Goal: Information Seeking & Learning: Learn about a topic

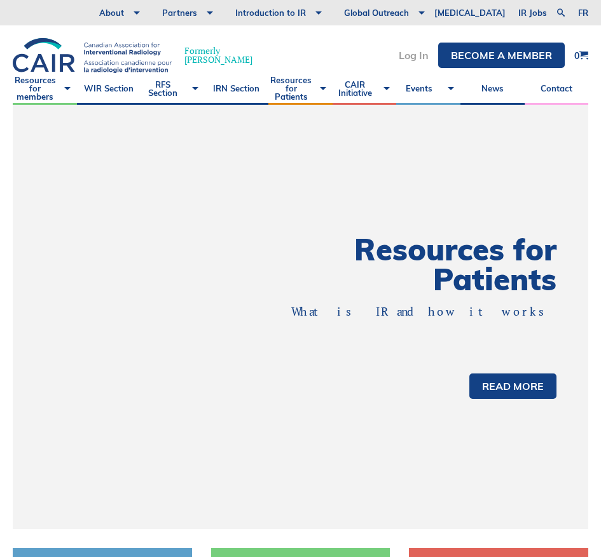
click at [409, 56] on link "Log In" at bounding box center [414, 55] width 30 height 10
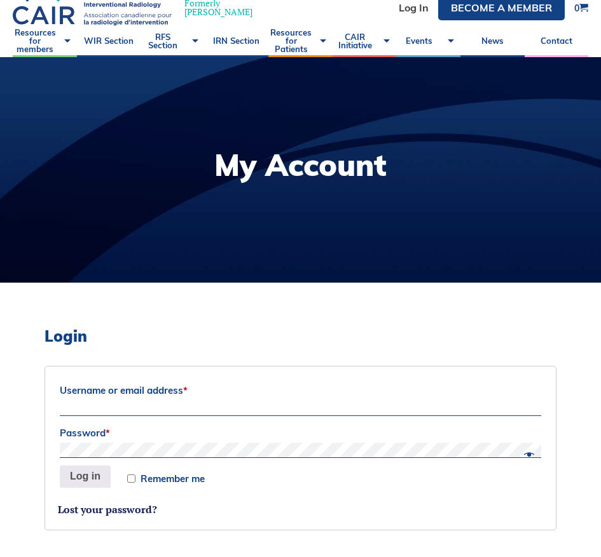
scroll to position [88, 0]
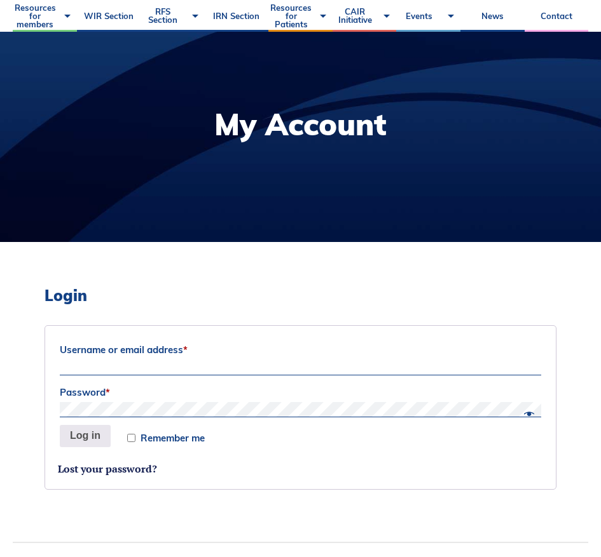
click at [125, 356] on label "Username or email address *" at bounding box center [300, 350] width 481 height 19
click at [125, 360] on input "Username or email address *" at bounding box center [300, 367] width 481 height 15
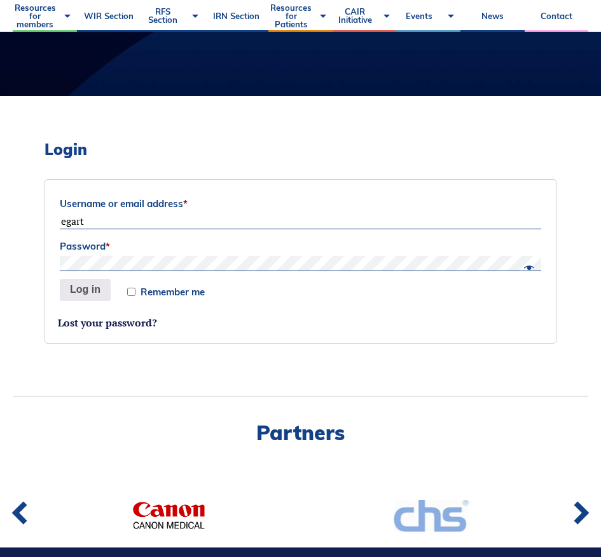
scroll to position [300, 0]
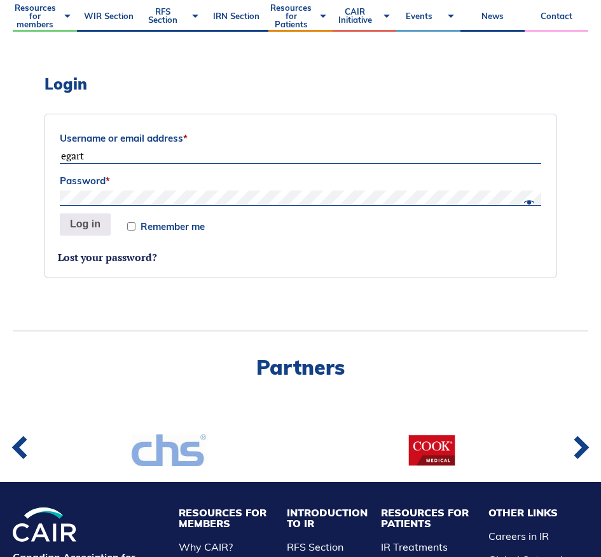
drag, startPoint x: 93, startPoint y: 157, endPoint x: 29, endPoint y: 153, distance: 64.4
click at [29, 153] on div "Login Username or email address * egart Password * Remember me Log in Lost your…" at bounding box center [300, 181] width 575 height 300
type input "egart028@uottawa.ca"
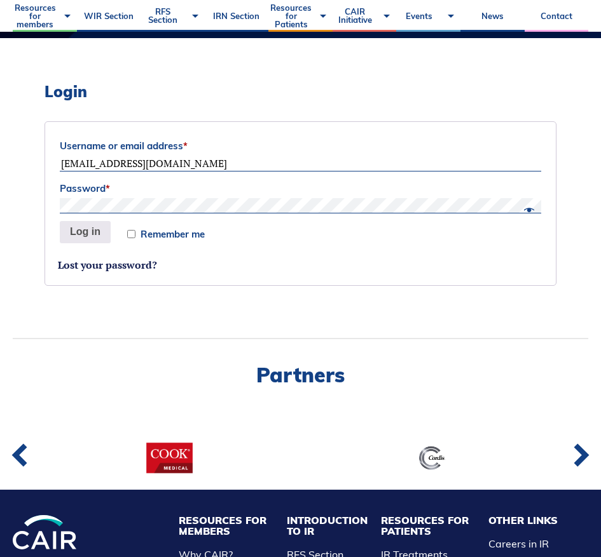
scroll to position [276, 0]
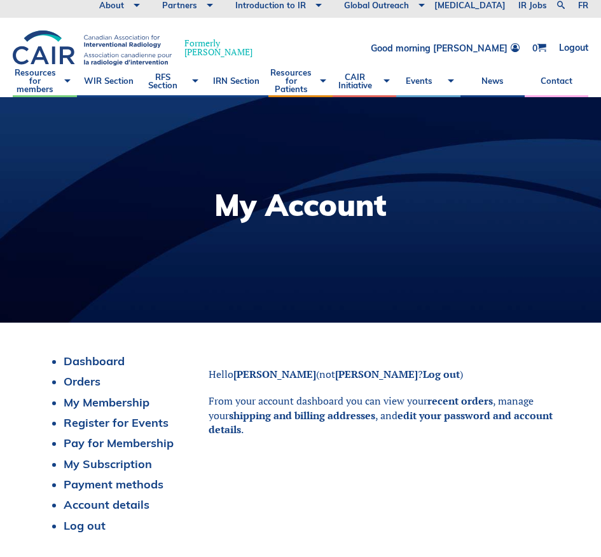
scroll to position [33, 0]
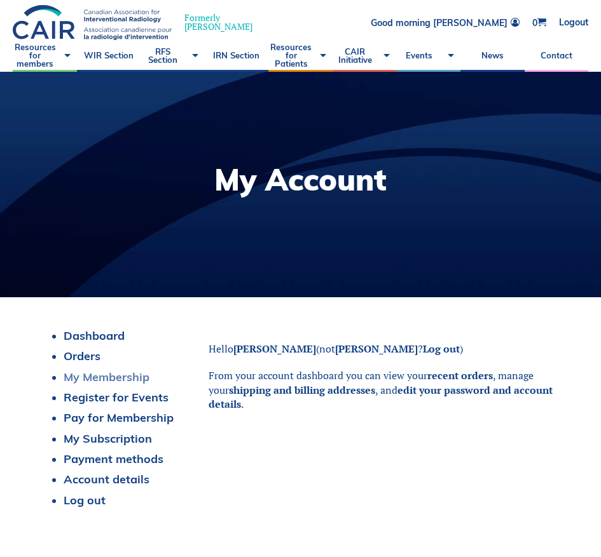
click at [90, 378] on link "My Membership" at bounding box center [107, 377] width 86 height 15
click at [98, 375] on link "My Membership" at bounding box center [107, 377] width 86 height 15
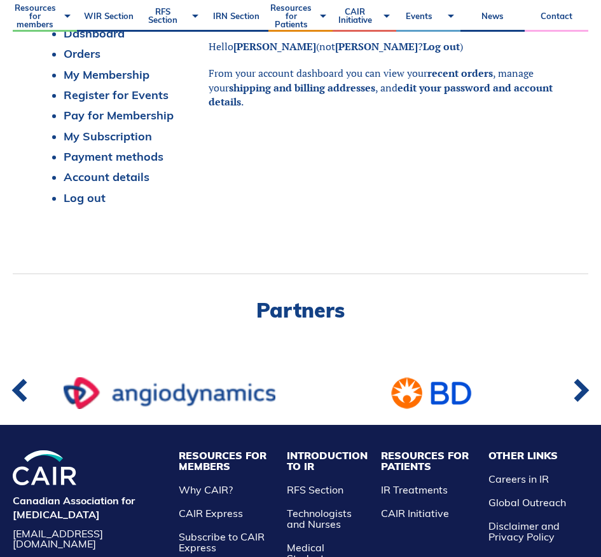
scroll to position [401, 0]
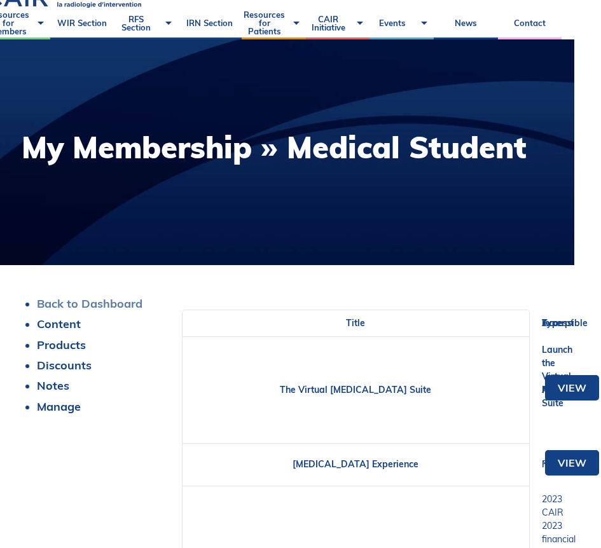
scroll to position [0, 27]
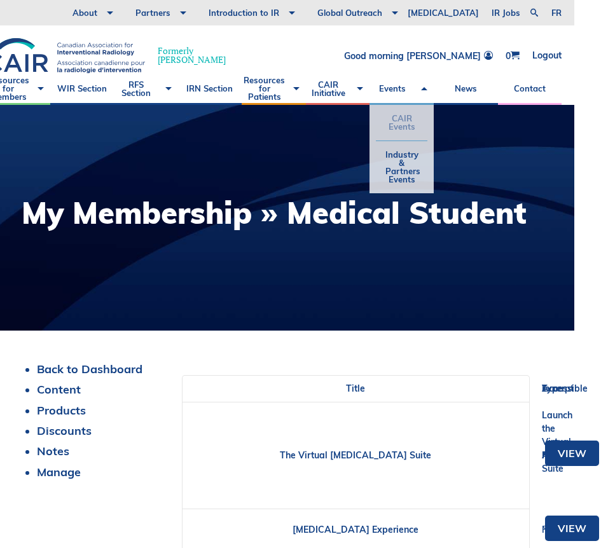
click at [404, 121] on link "CAIR Events" at bounding box center [401, 123] width 51 height 36
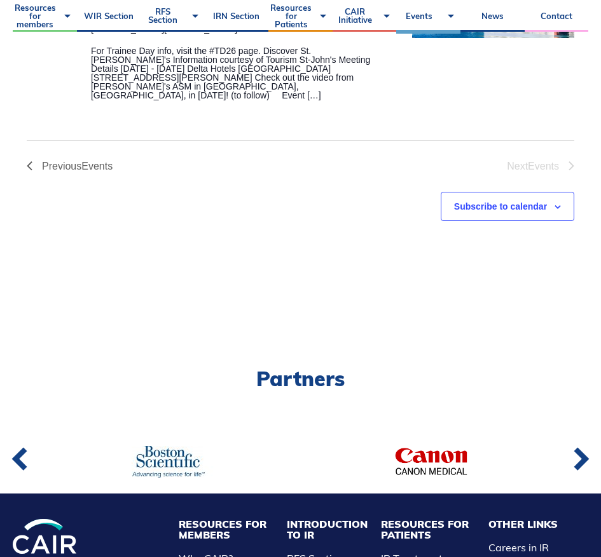
scroll to position [472, 0]
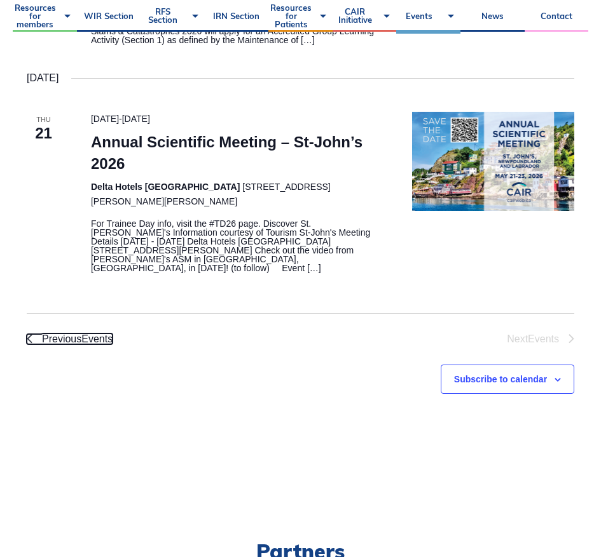
click at [60, 334] on span "Previous Events" at bounding box center [77, 339] width 71 height 10
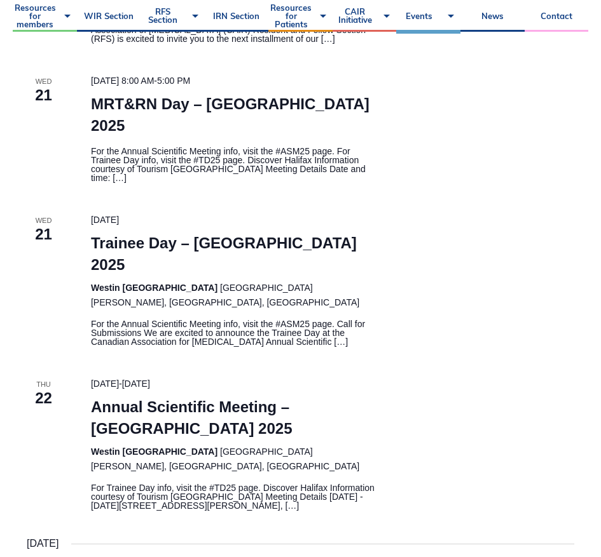
scroll to position [1472, 0]
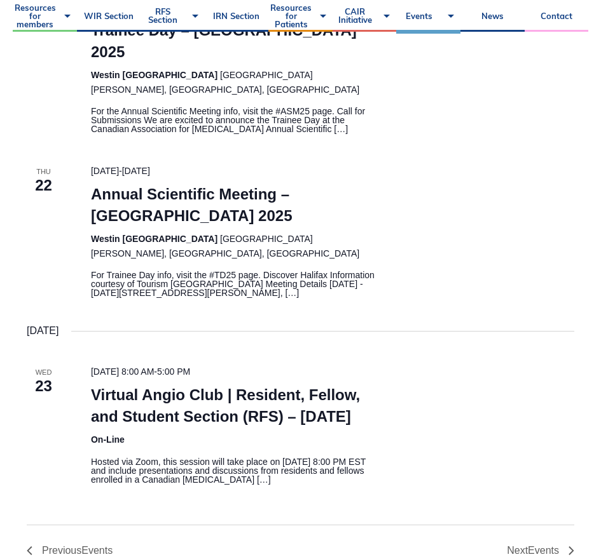
click at [266, 458] on p "Hosted via Zoom, this session will take place on July 23rd, 2025, at 8:00 PM ES…" at bounding box center [236, 471] width 291 height 27
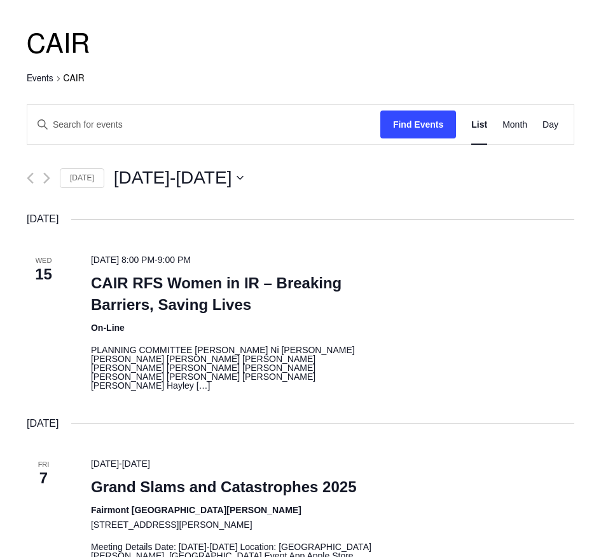
scroll to position [0, 0]
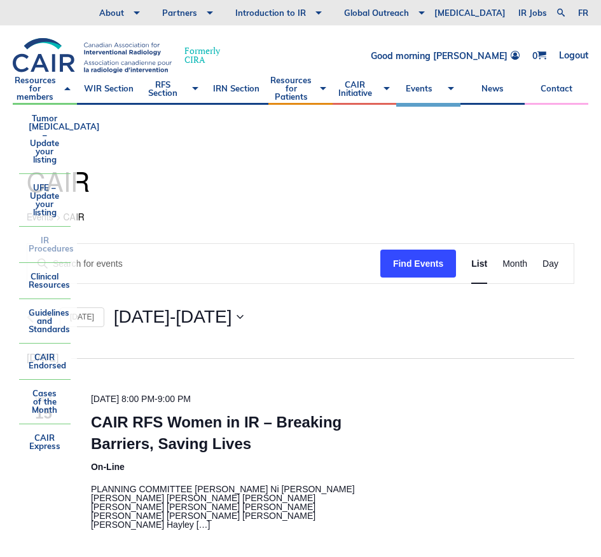
click at [50, 247] on link "IR Procedures" at bounding box center [44, 245] width 51 height 36
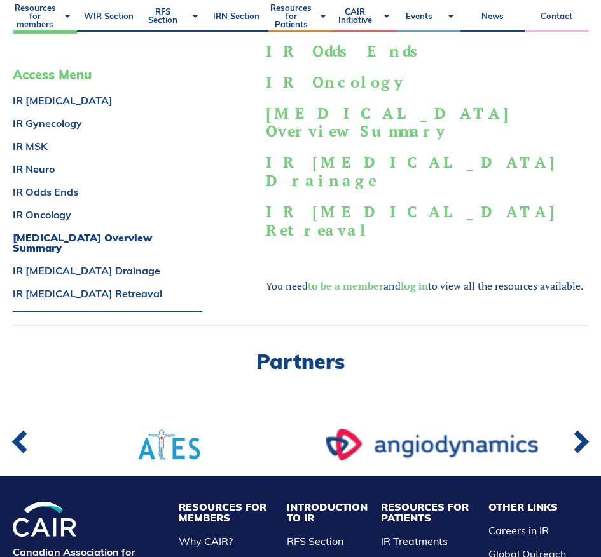
scroll to position [202, 0]
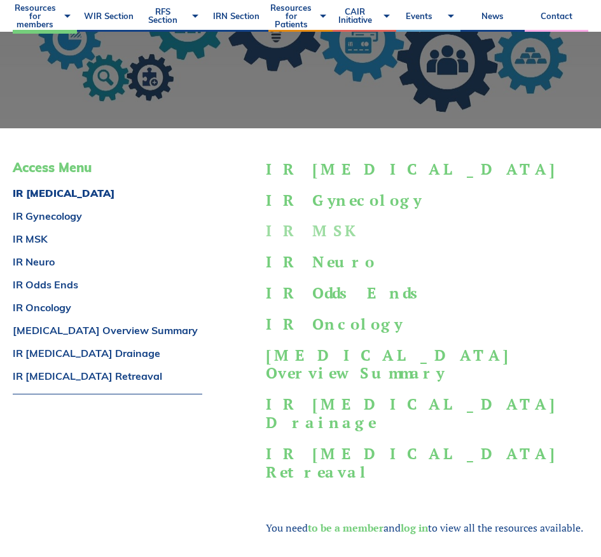
click at [299, 234] on link "IR MSK" at bounding box center [313, 231] width 94 height 20
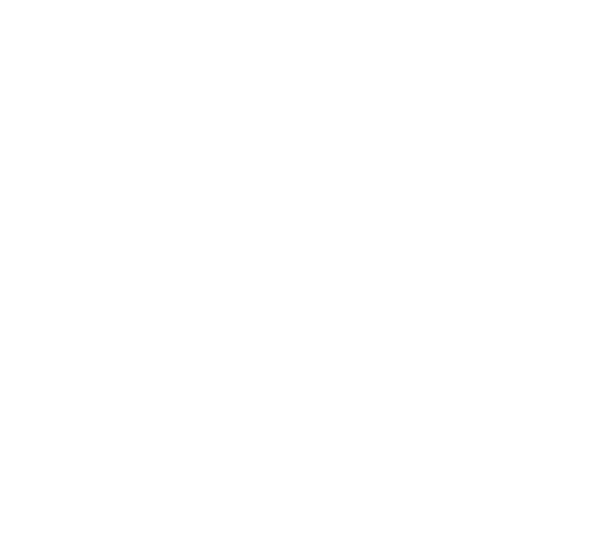
scroll to position [202, 0]
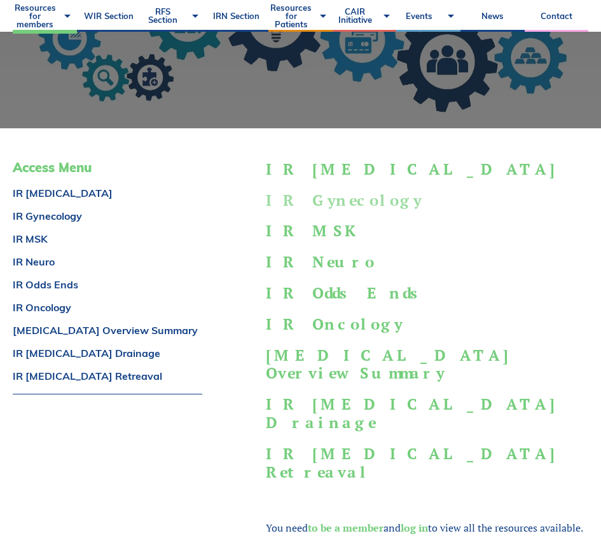
click at [336, 202] on link "IR Gynecology" at bounding box center [344, 200] width 156 height 20
click at [339, 403] on link "IR Biopsy Drainage" at bounding box center [413, 413] width 294 height 39
